Goal: Task Accomplishment & Management: Manage account settings

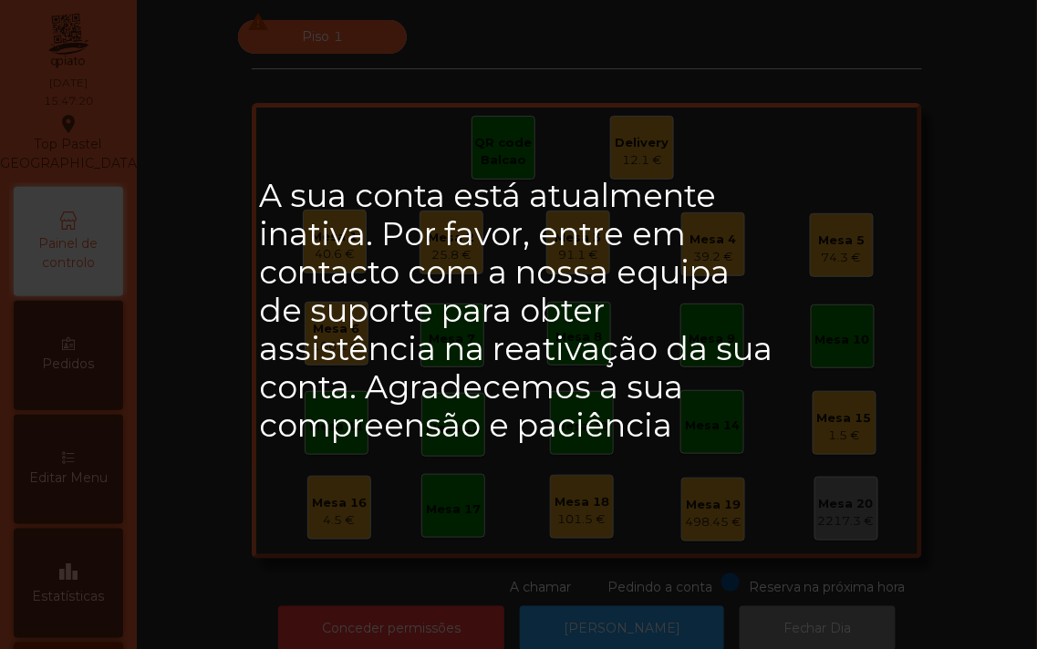
click at [618, 617] on div "A sua conta está atualmente inativa. Por favor, entre em contacto com a nossa e…" at bounding box center [518, 324] width 1037 height 649
click at [589, 622] on div "A sua conta está atualmente inativa. Por favor, entre em contacto com a nossa e…" at bounding box center [518, 324] width 1037 height 649
click at [316, 513] on div "A sua conta está atualmente inativa. Por favor, entre em contacto com a nossa e…" at bounding box center [518, 324] width 1037 height 649
click at [390, 522] on div "A sua conta está atualmente inativa. Por favor, entre em contacto com a nossa e…" at bounding box center [518, 324] width 1037 height 649
click at [518, 441] on h2 "A sua conta está atualmente inativa. Por favor, entre em contacto com a nossa e…" at bounding box center [518, 311] width 519 height 268
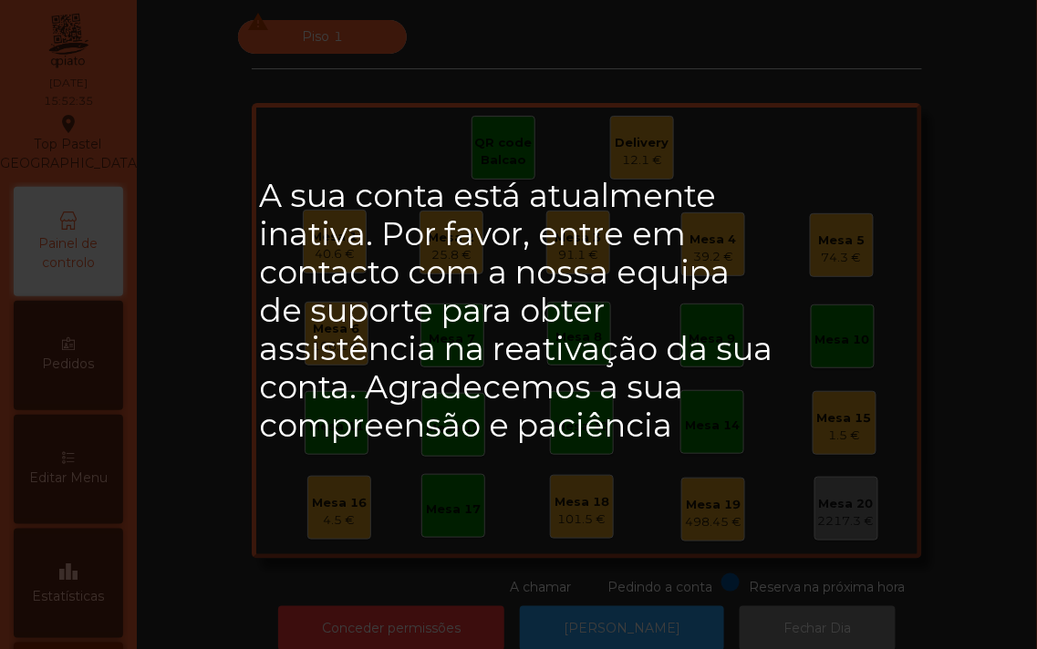
click at [345, 334] on h2 "A sua conta está atualmente inativa. Por favor, entre em contacto com a nossa e…" at bounding box center [518, 311] width 519 height 268
click at [572, 492] on div "A sua conta está atualmente inativa. Por favor, entre em contacto com a nossa e…" at bounding box center [518, 324] width 1037 height 649
click at [773, 476] on div "A sua conta está atualmente inativa. Por favor, entre em contacto com a nossa e…" at bounding box center [518, 324] width 1037 height 649
click at [859, 507] on div "A sua conta está atualmente inativa. Por favor, entre em contacto com a nossa e…" at bounding box center [518, 324] width 1037 height 649
click at [848, 426] on div "A sua conta está atualmente inativa. Por favor, entre em contacto com a nossa e…" at bounding box center [518, 324] width 1037 height 649
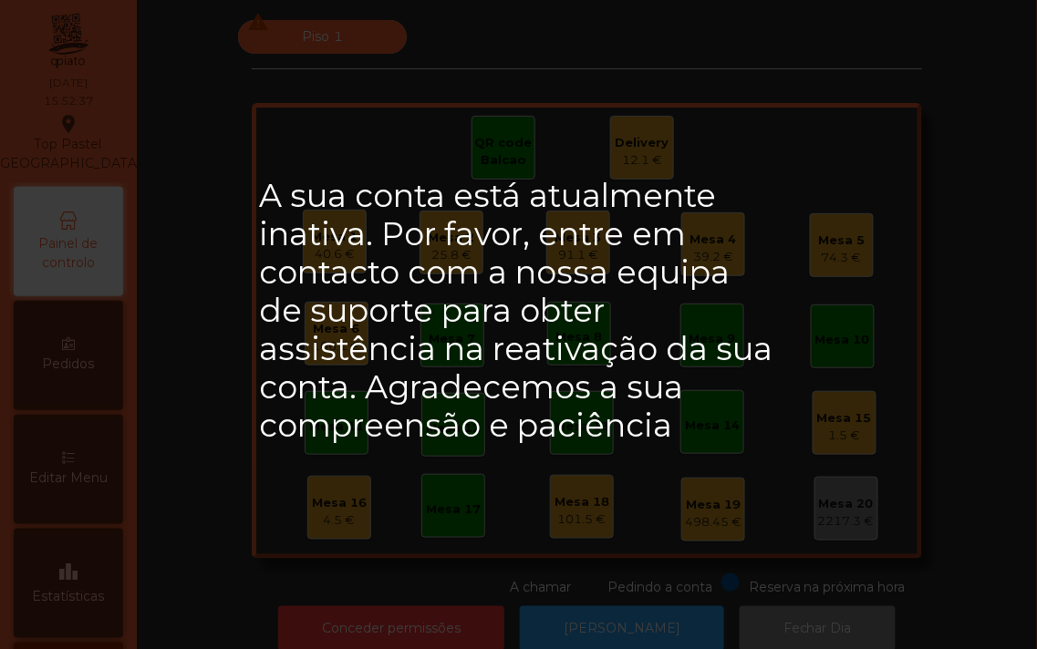
click at [833, 295] on div "A sua conta está atualmente inativa. Por favor, entre em contacto com a nossa e…" at bounding box center [518, 324] width 1037 height 649
click at [808, 265] on div "A sua conta está atualmente inativa. Por favor, entre em contacto com a nossa e…" at bounding box center [518, 324] width 1037 height 649
click at [440, 494] on div "A sua conta está atualmente inativa. Por favor, entre em contacto com a nossa e…" at bounding box center [518, 324] width 1037 height 649
click at [640, 508] on div "A sua conta está atualmente inativa. Por favor, entre em contacto com a nossa e…" at bounding box center [518, 324] width 1037 height 649
click at [712, 503] on div "A sua conta está atualmente inativa. Por favor, entre em contacto com a nossa e…" at bounding box center [518, 324] width 1037 height 649
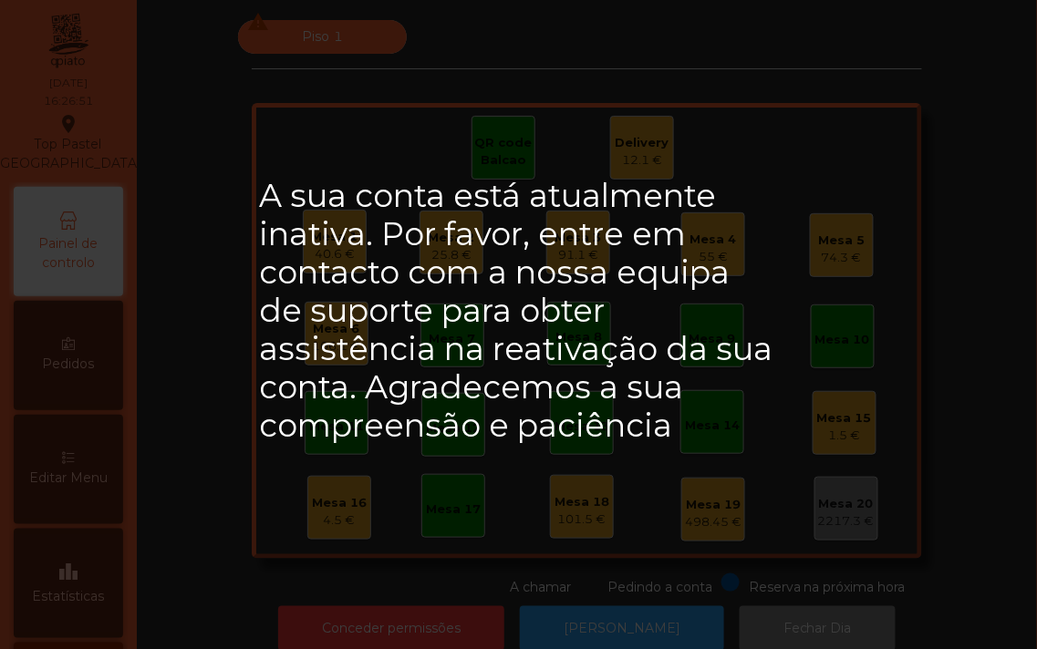
click at [40, 449] on div "A sua conta está atualmente inativa. Por favor, entre em contacto com a nossa e…" at bounding box center [518, 324] width 1037 height 649
click at [387, 638] on div "A sua conta está atualmente inativa. Por favor, entre em contacto com a nossa e…" at bounding box center [518, 324] width 1037 height 649
